Goal: Transaction & Acquisition: Download file/media

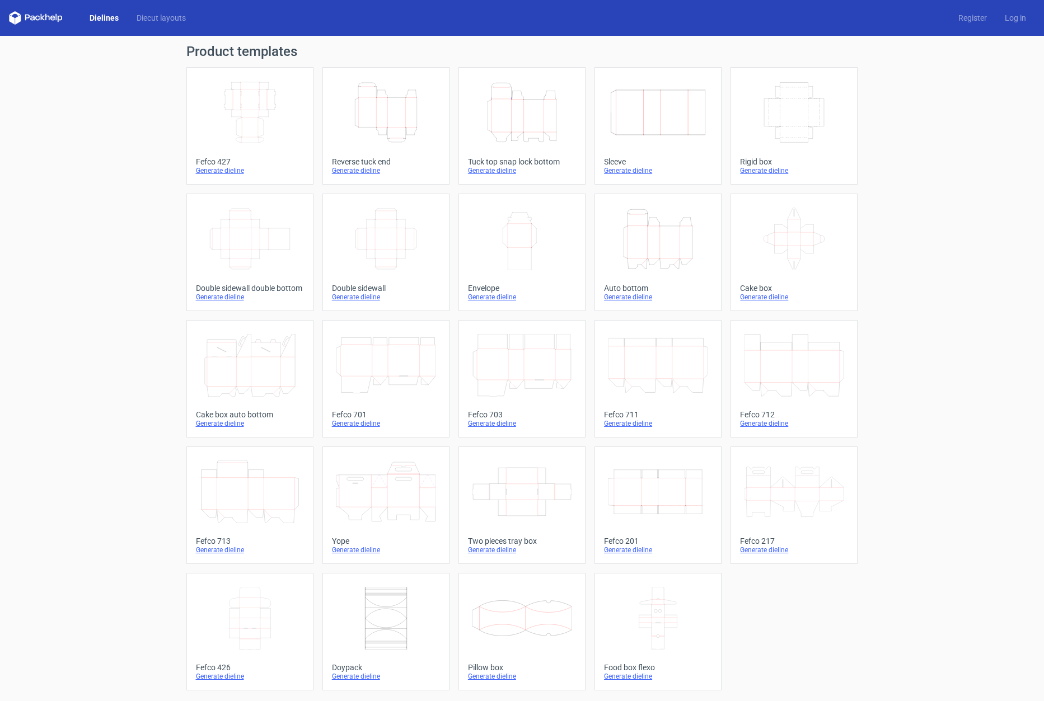
click at [363, 93] on icon "Height Depth Width" at bounding box center [385, 112] width 99 height 63
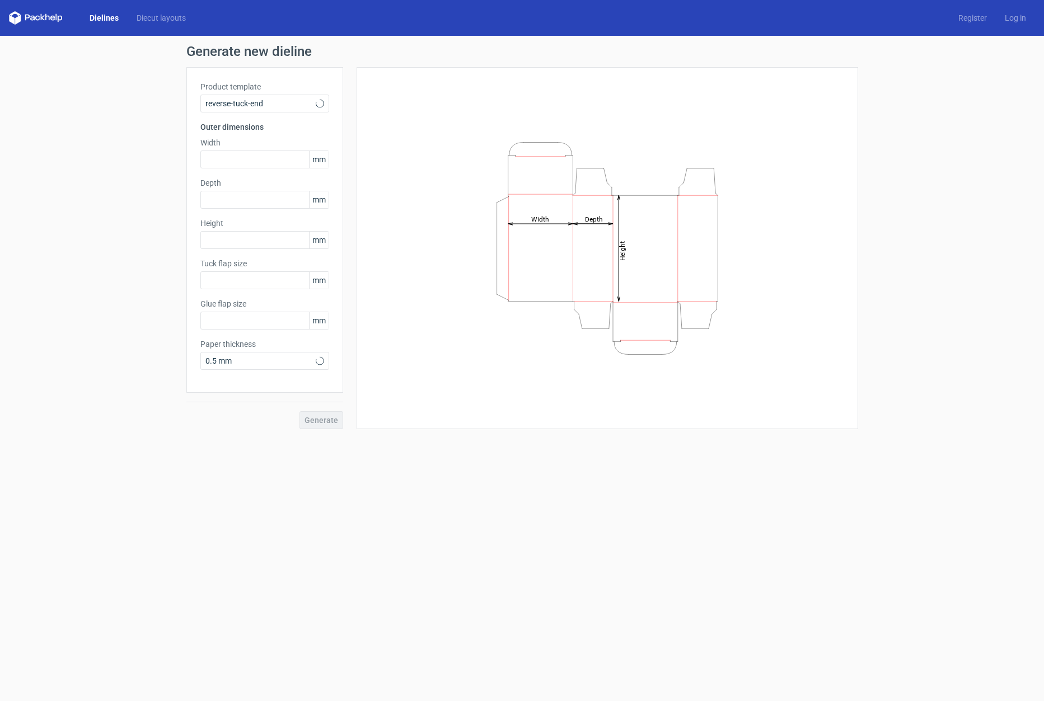
type input "15"
type input "10"
drag, startPoint x: 247, startPoint y: 158, endPoint x: 214, endPoint y: 146, distance: 35.6
click at [246, 158] on input "text" at bounding box center [264, 160] width 129 height 18
type input "170"
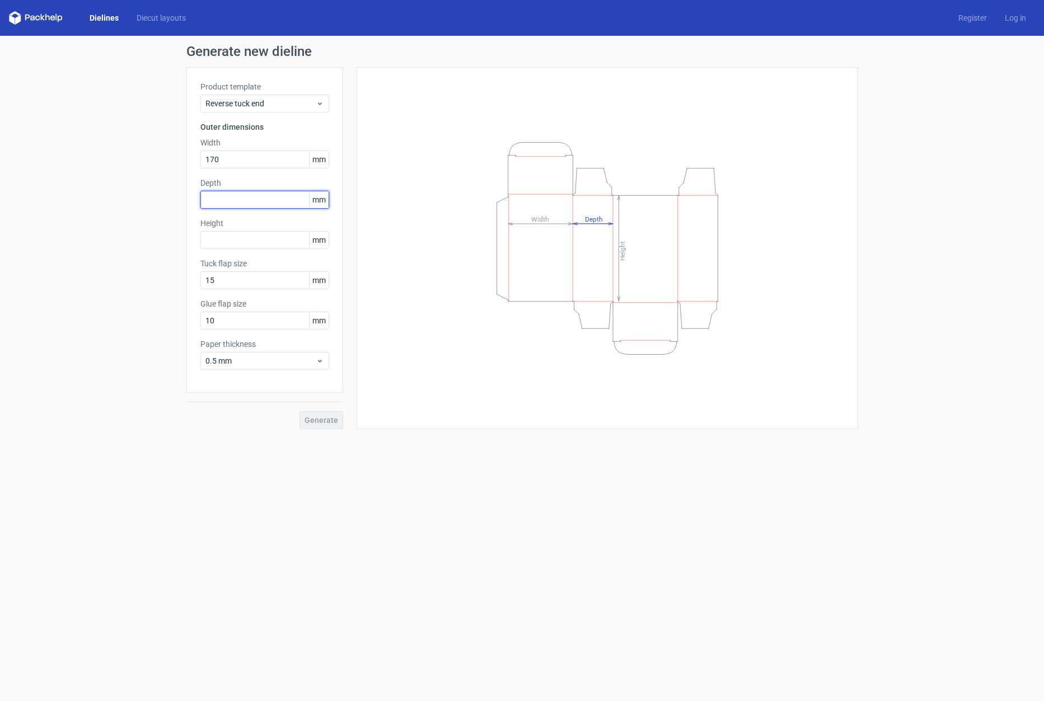
click at [269, 199] on input "text" at bounding box center [264, 200] width 129 height 18
type input "45"
click at [280, 248] on input "text" at bounding box center [264, 240] width 129 height 18
type input "150"
click at [333, 418] on span "Generate" at bounding box center [322, 420] width 34 height 8
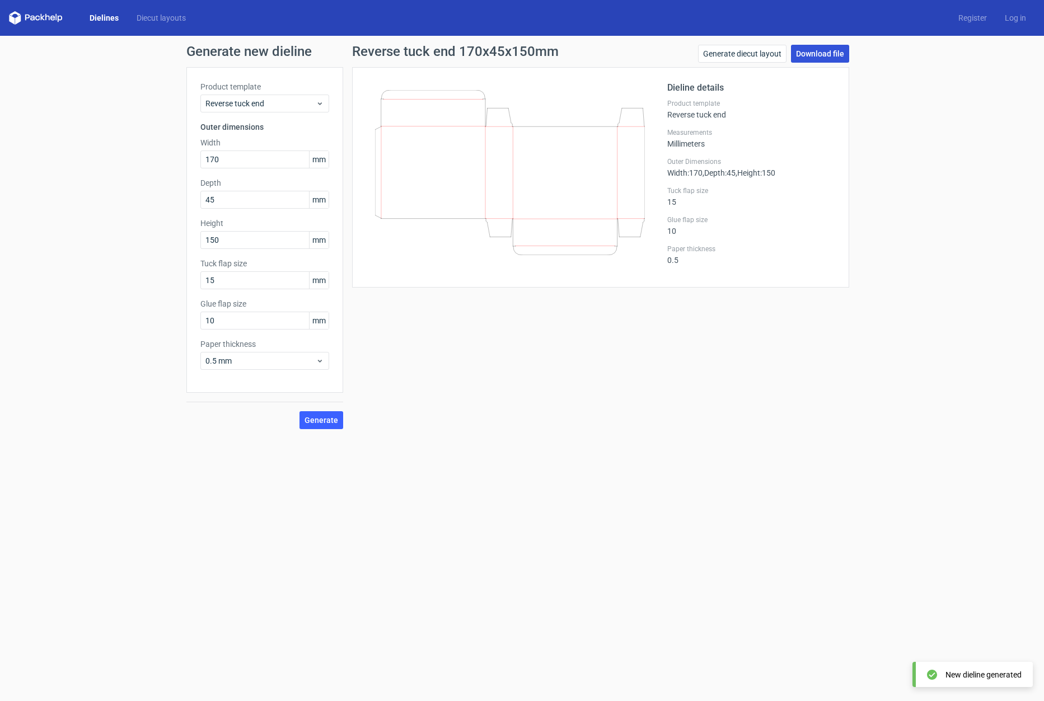
click at [832, 57] on link "Download file" at bounding box center [820, 54] width 58 height 18
click at [924, 320] on div "Generate new dieline Product template Reverse tuck end Outer dimensions Width 1…" at bounding box center [522, 237] width 1044 height 402
